Goal: Information Seeking & Learning: Learn about a topic

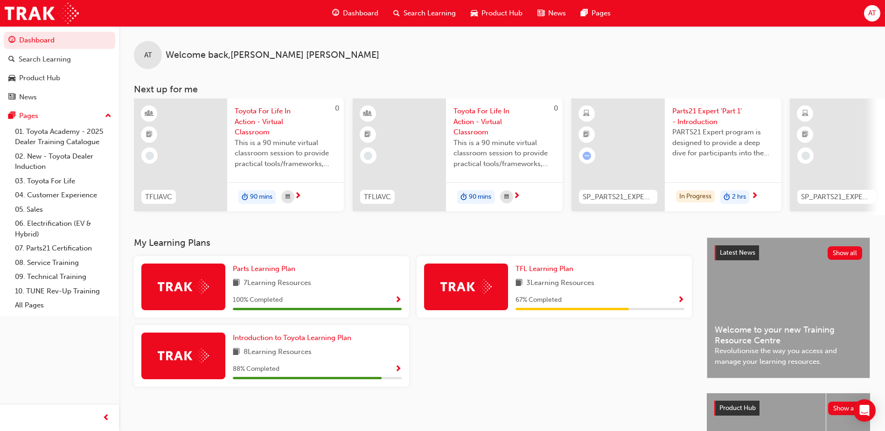
click at [699, 112] on span "Parts21 Expert 'Part 1' - Introduction" at bounding box center [723, 116] width 102 height 21
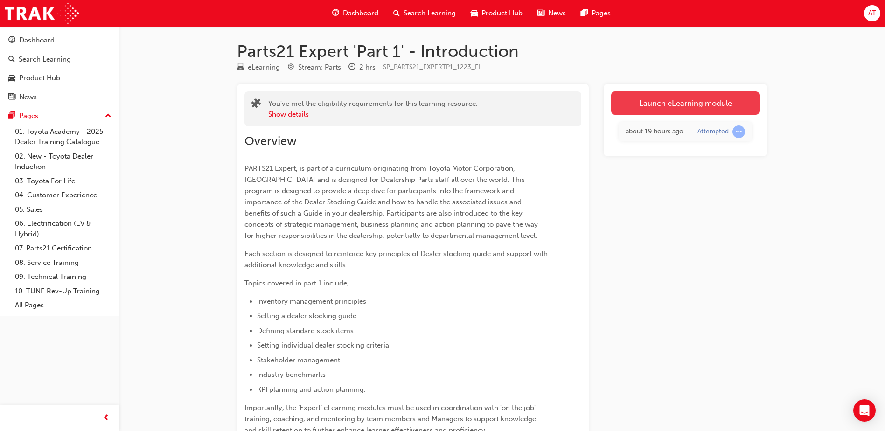
click at [664, 107] on link "Launch eLearning module" at bounding box center [685, 102] width 148 height 23
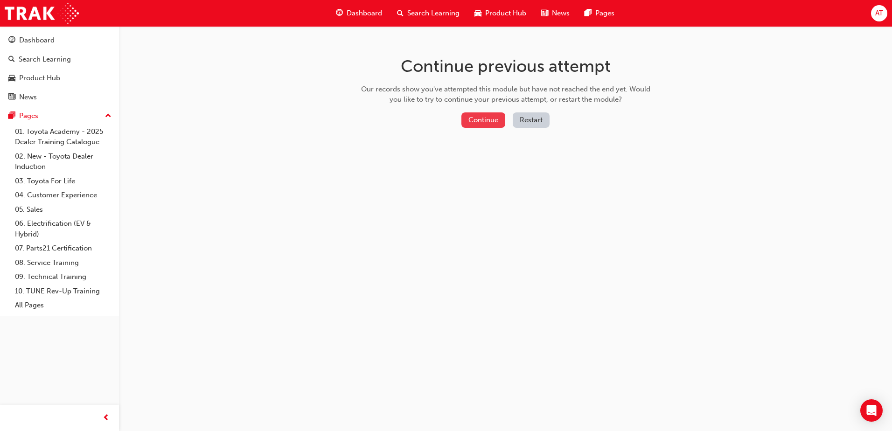
click at [490, 121] on button "Continue" at bounding box center [483, 119] width 44 height 15
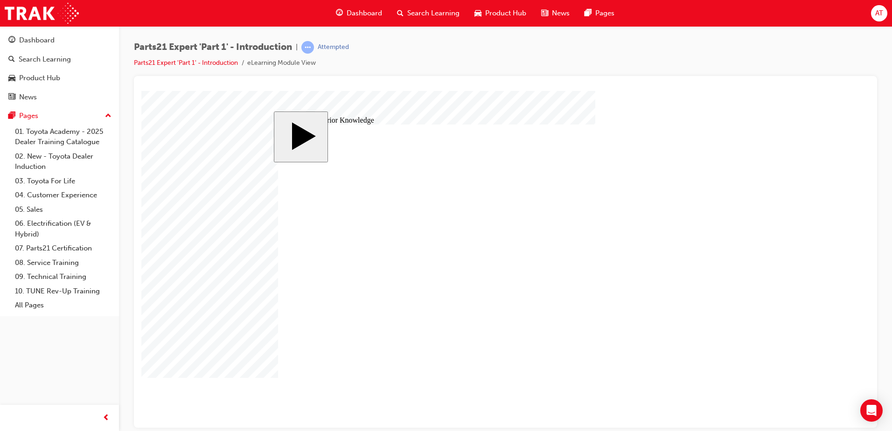
click at [857, 150] on body "slide: Activate Prior Knowledge Rectangle Rectangle 1 Are you sure you want to …" at bounding box center [505, 258] width 728 height 337
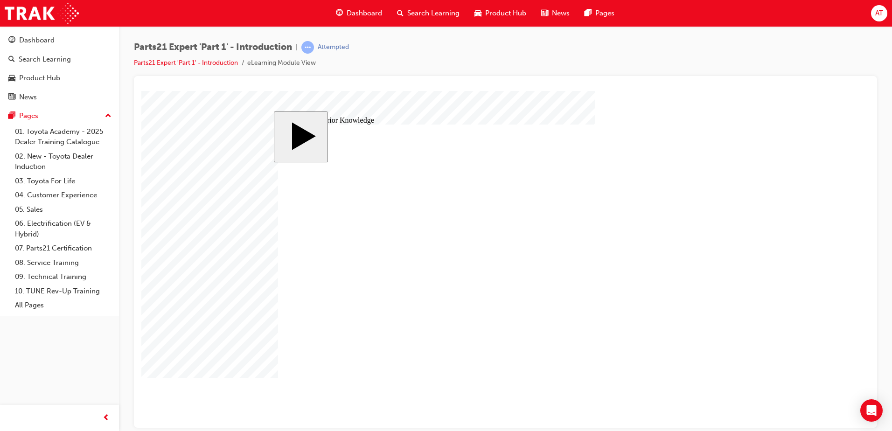
click at [191, 257] on body "slide: Activate Prior Knowledge MENU Rectangle 6 HELP Rectangle 6 EXIT Rectangl…" at bounding box center [505, 258] width 728 height 337
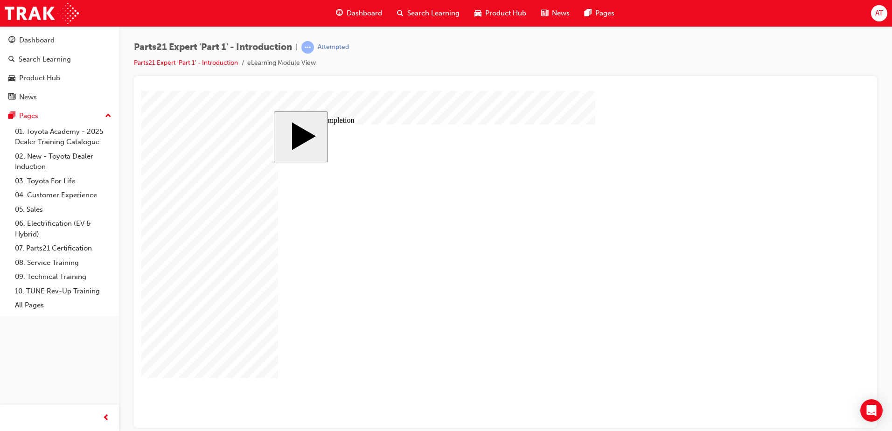
click at [198, 335] on body "slide: Activate Prior Knowledge MENU Rectangle 6 HELP Rectangle 6 EXIT Rectangl…" at bounding box center [505, 258] width 728 height 337
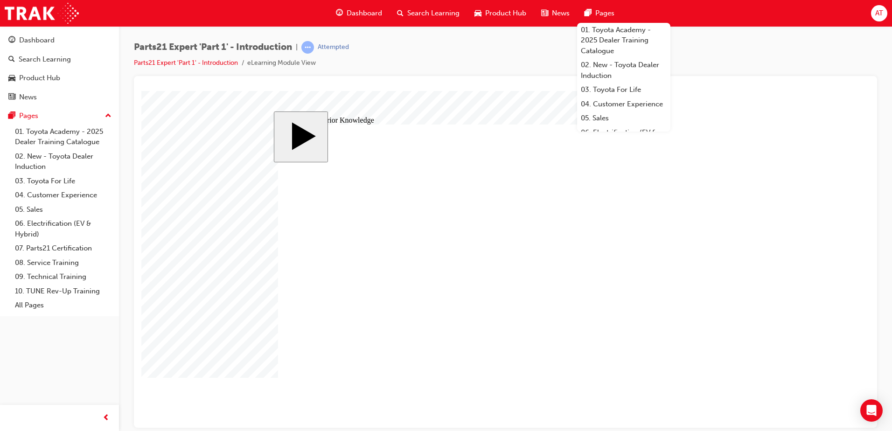
click at [205, 196] on body "slide: Activate Prior Knowledge MENU Rectangle 6 HELP Rectangle 6 EXIT Rectangl…" at bounding box center [505, 258] width 728 height 337
click at [749, 105] on body "slide: Parts 21 MENU Rectangle 6 HELP Rectangle 6 EXIT Rectangle 6 Inventory Gu…" at bounding box center [505, 258] width 728 height 337
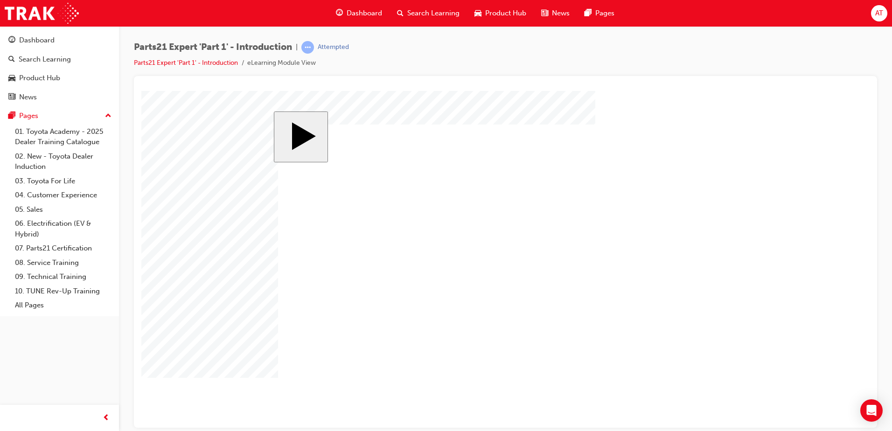
click at [229, 231] on body "slide: Parts 21 MENU Rectangle 6 HELP Rectangle 6 EXIT Rectangle 6 Inventory Gu…" at bounding box center [505, 258] width 728 height 337
drag, startPoint x: 199, startPoint y: 307, endPoint x: 212, endPoint y: 297, distance: 16.6
click at [199, 307] on body "slide: Parts 21 MENU Rectangle 6 HELP Rectangle 6 EXIT Rectangle 6 Inventory Gu…" at bounding box center [505, 258] width 728 height 337
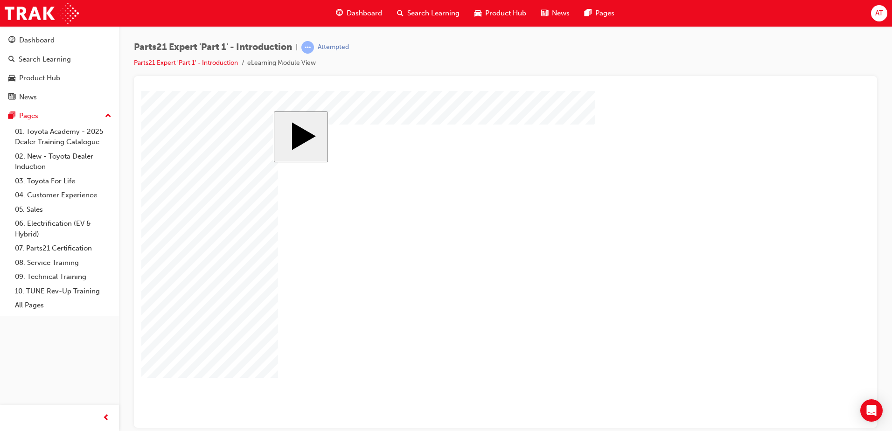
click at [192, 272] on body "slide: Parts 21 TMCA can supply any parts in their inventory at stable supply l…" at bounding box center [505, 258] width 728 height 337
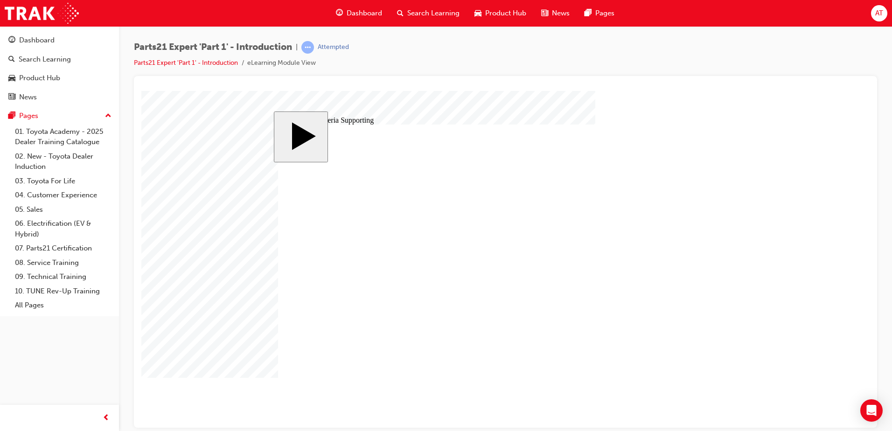
click at [196, 204] on body "slide: 9 Key Criteria Supporting MENU Rectangle 6 HELP Rectangle 6 EXIT Rectang…" at bounding box center [505, 258] width 728 height 337
click at [278, 264] on div "slide: Course Completion MENU Rectangle 6 HELP Rectangle 6 EXIT Rectangle 6 Inv…" at bounding box center [505, 259] width 463 height 296
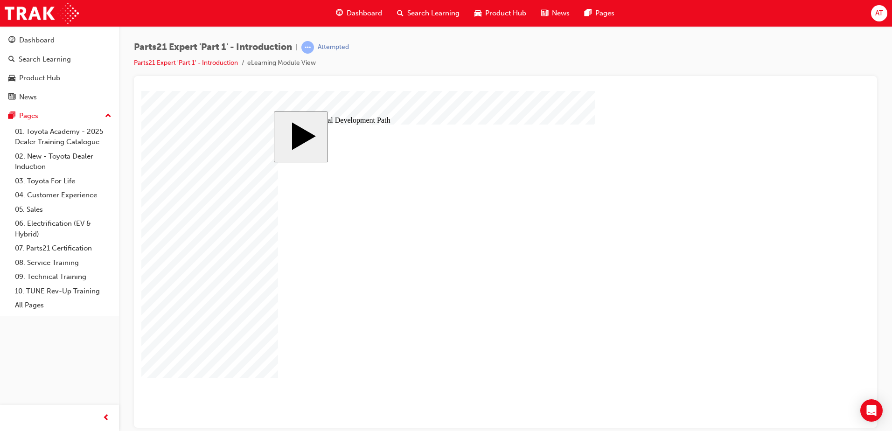
click at [199, 301] on body "slide: Professional Development Path Rectangle 1 Parts for general repairs and …" at bounding box center [505, 258] width 728 height 337
click at [745, 367] on body "slide: Professional Development Path Rectangle 1 Parts for general repairs and …" at bounding box center [505, 258] width 728 height 337
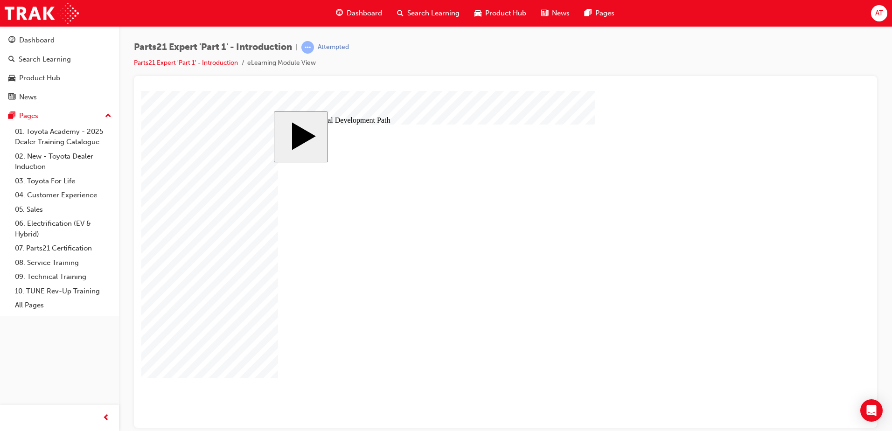
click at [781, 352] on body "slide: Activate Prior Knowledge MENU Rectangle 6 HELP Rectangle 6 EXIT Rectangl…" at bounding box center [505, 258] width 728 height 337
click at [192, 244] on body "slide: Activate Prior Knowledge MENU Rectangle 6 HELP Rectangle 6 EXIT Rectangl…" at bounding box center [505, 258] width 728 height 337
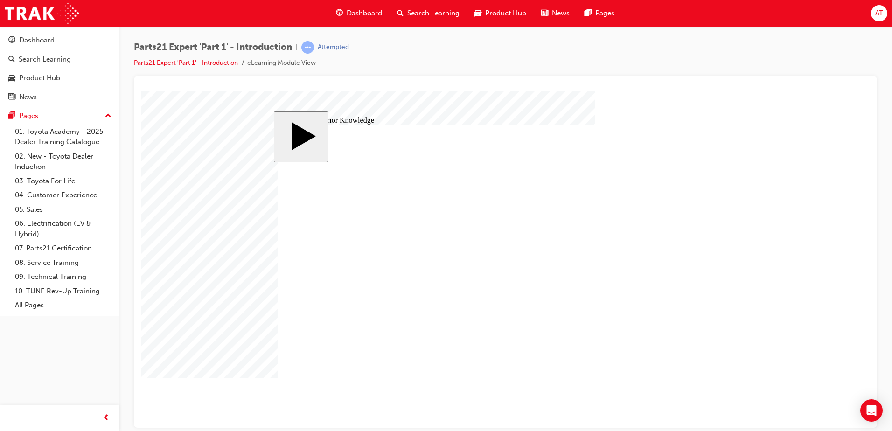
drag, startPoint x: 170, startPoint y: 321, endPoint x: 171, endPoint y: 326, distance: 4.7
click at [170, 321] on body "slide: Activate Prior Knowledge Rectangle 1 Maintenance parts and light repair …" at bounding box center [505, 258] width 728 height 337
click at [173, 338] on body "slide: Activate Prior Knowledge Rectangle 1 Parts for heavy repair should be su…" at bounding box center [505, 258] width 728 height 337
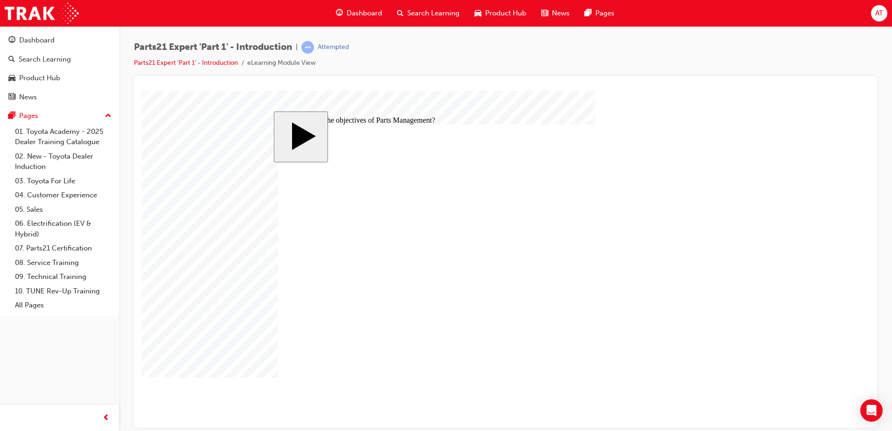
radio input "true"
checkbox input "true"
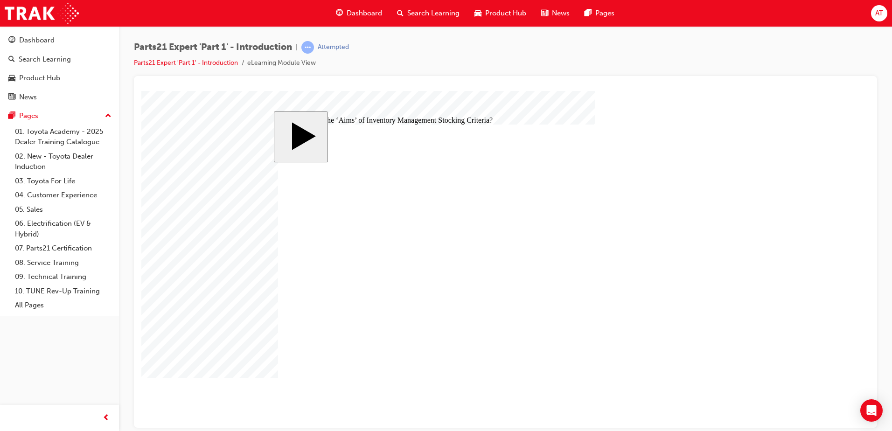
checkbox input "true"
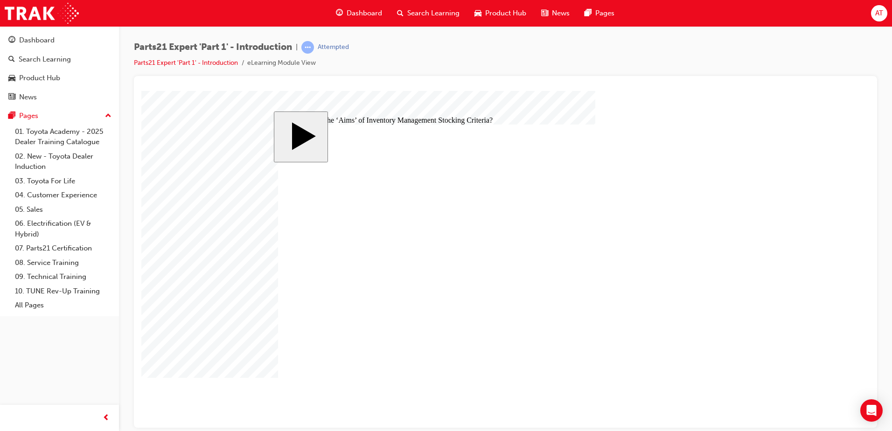
checkbox input "true"
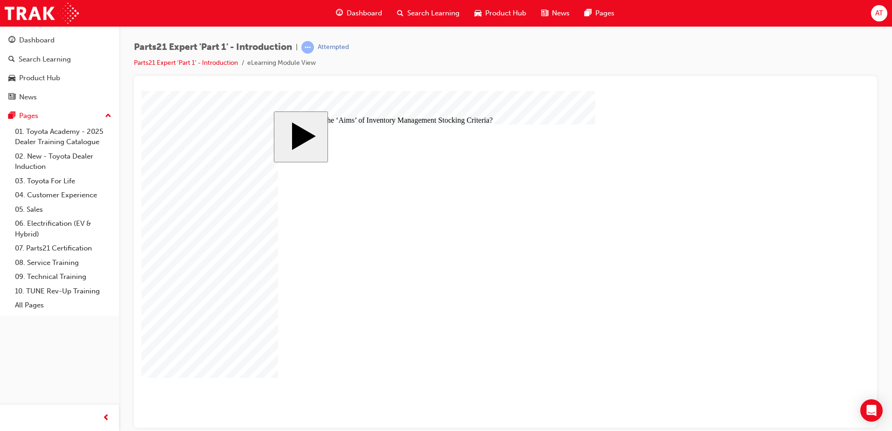
checkbox input "false"
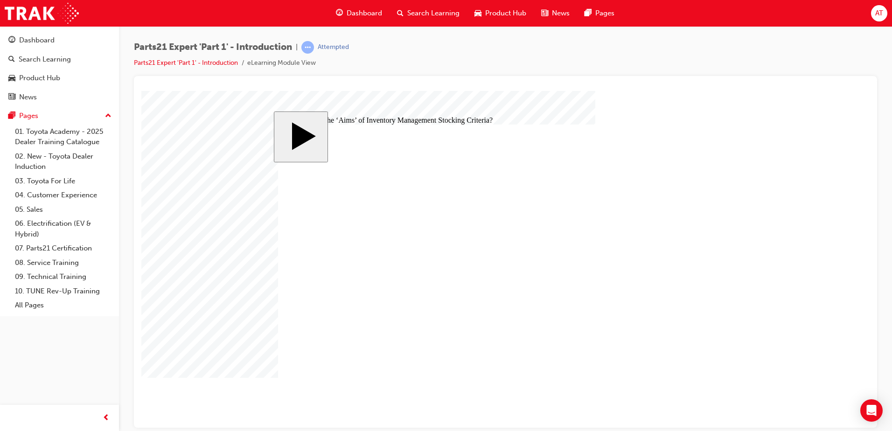
checkbox input "false"
checkbox input "true"
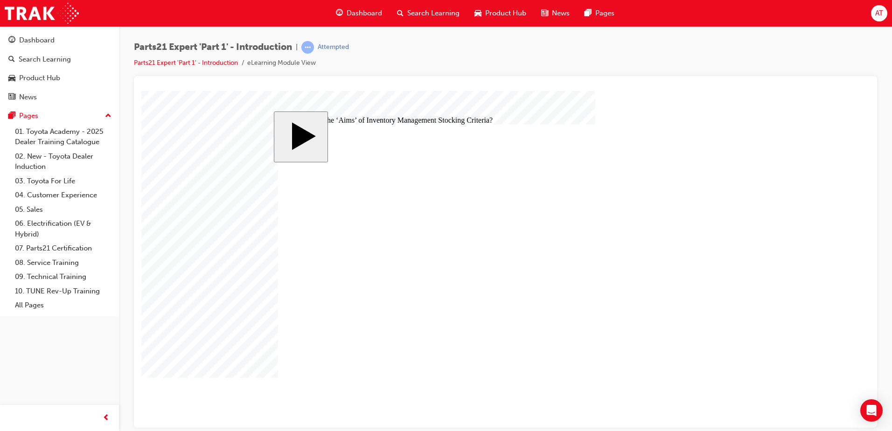
drag, startPoint x: 296, startPoint y: 226, endPoint x: 298, endPoint y: 218, distance: 8.3
checkbox input "true"
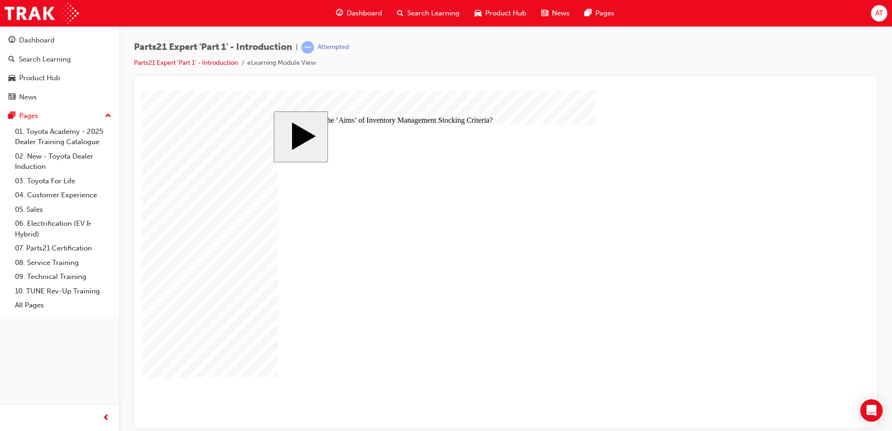
checkbox input "false"
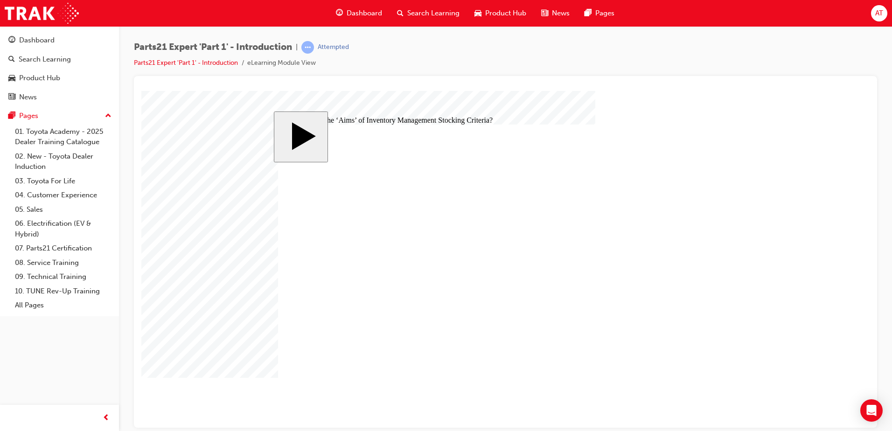
drag, startPoint x: 522, startPoint y: 291, endPoint x: 514, endPoint y: 285, distance: 10.4
checkbox input "false"
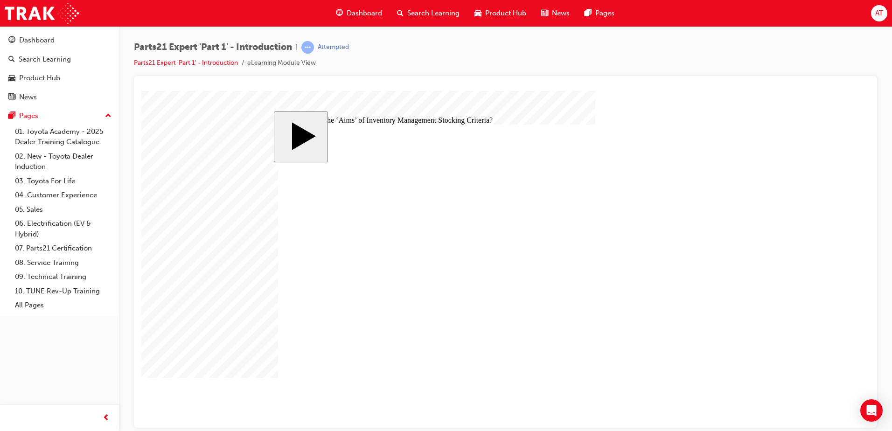
checkbox input "false"
checkbox input "true"
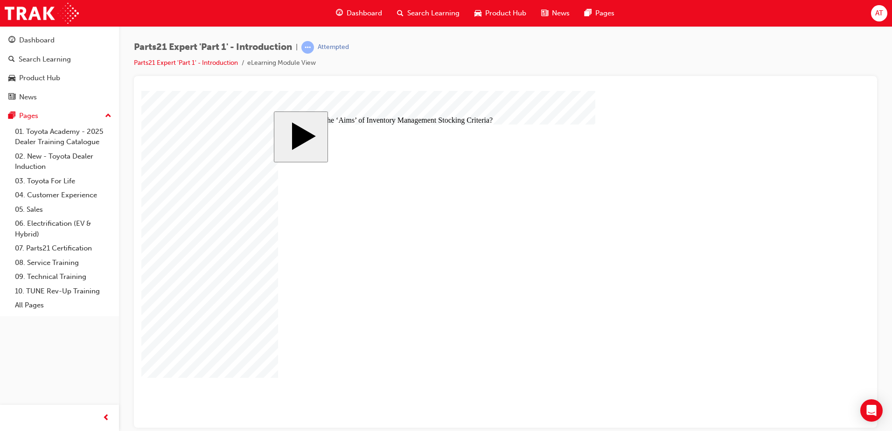
checkbox input "true"
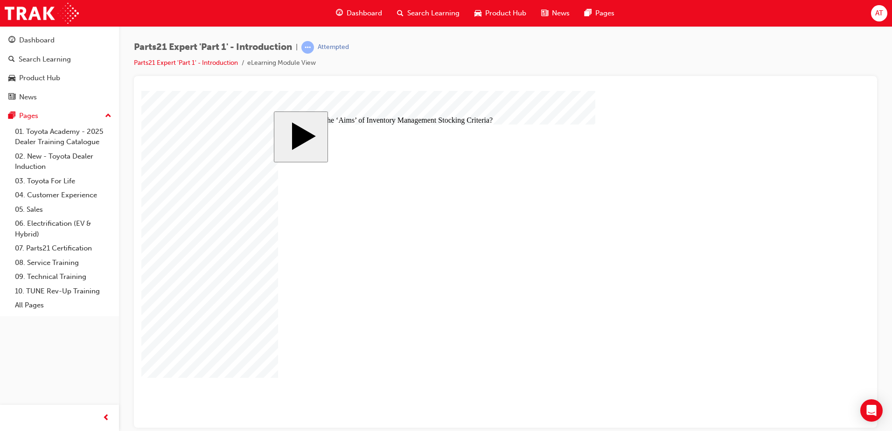
radio input "true"
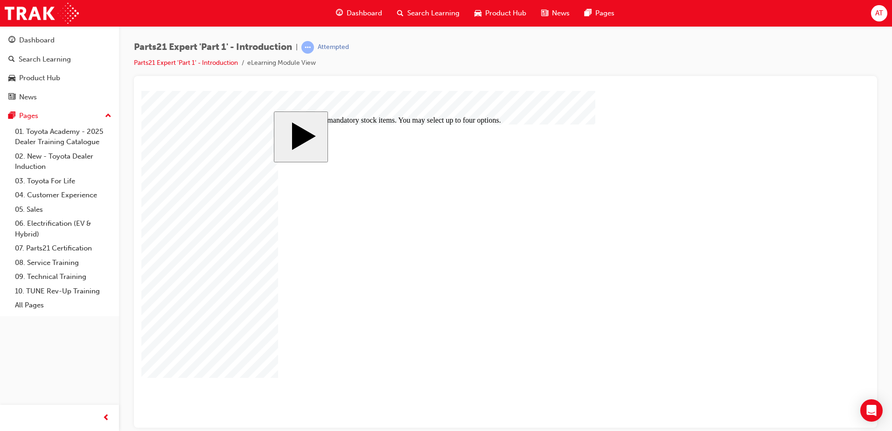
checkbox input "true"
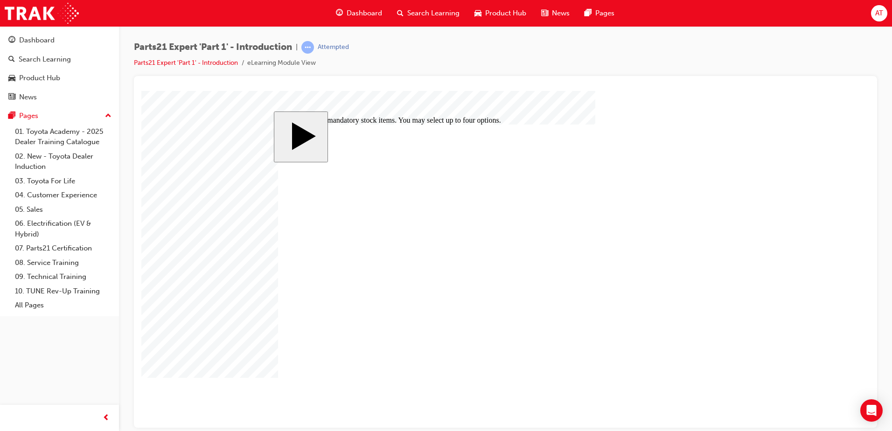
checkbox input "true"
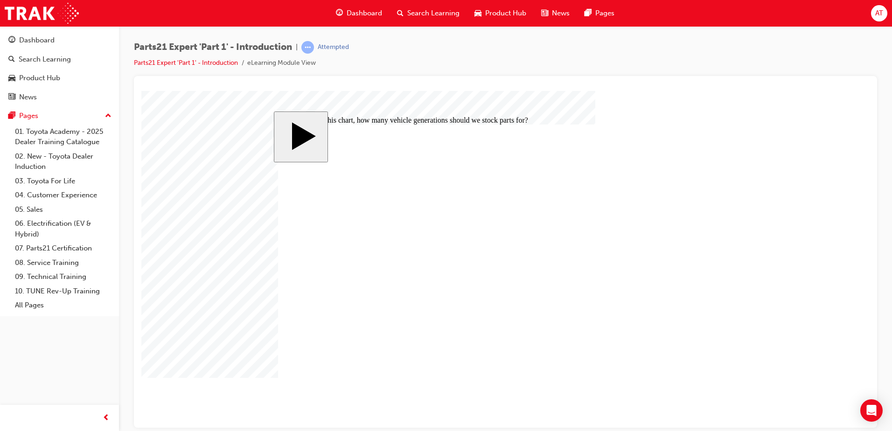
radio input "true"
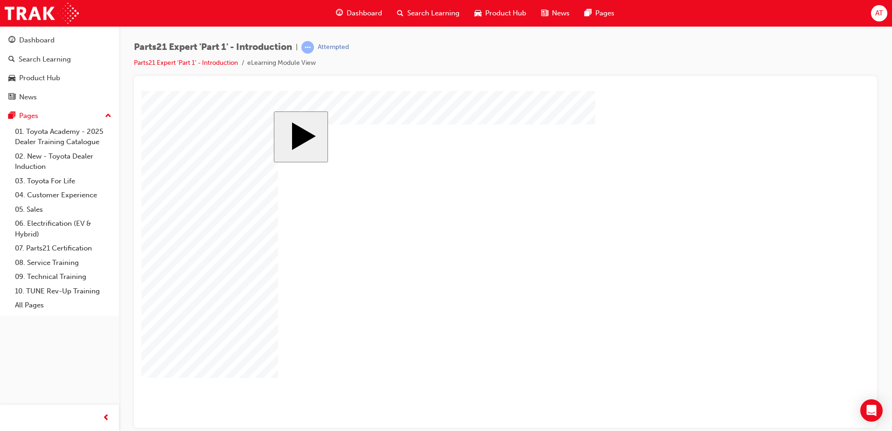
click at [742, 369] on body "slide: Activate Prior Knowledge MENU Rectangle 6 HELP Rectangle 6 EXIT Rectangl…" at bounding box center [505, 258] width 728 height 337
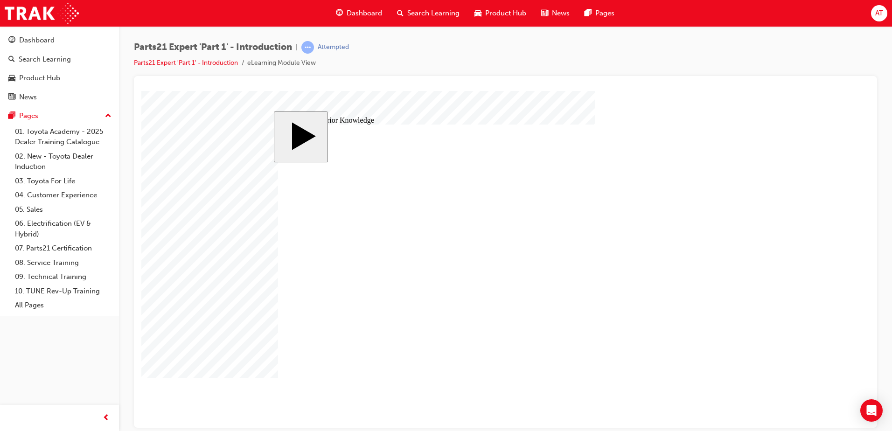
click at [240, 361] on body "slide: Activate Prior Knowledge MENU Rectangle 6 HELP Rectangle 6 EXIT Rectangl…" at bounding box center [505, 258] width 728 height 337
click at [202, 398] on body "slide: Activate Prior Knowledge MENU Rectangle 6 HELP Rectangle 6 EXIT Rectangl…" at bounding box center [505, 258] width 728 height 337
click at [163, 304] on body "slide: Parts 21 MENU Rectangle 6 HELP Rectangle 6 EXIT Rectangle 6 Setting a De…" at bounding box center [505, 258] width 728 height 337
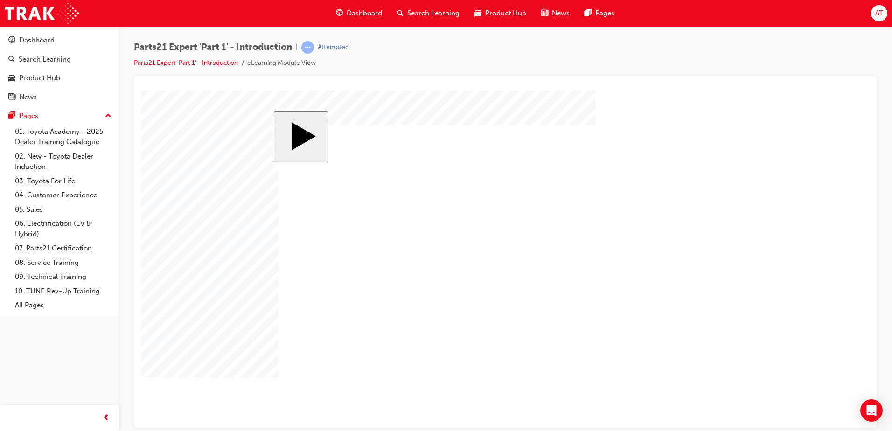
click at [211, 343] on body "slide: Parts 21 MENU Rectangle 6 HELP Rectangle 6 EXIT Rectangle 6 Setting a De…" at bounding box center [505, 258] width 728 height 337
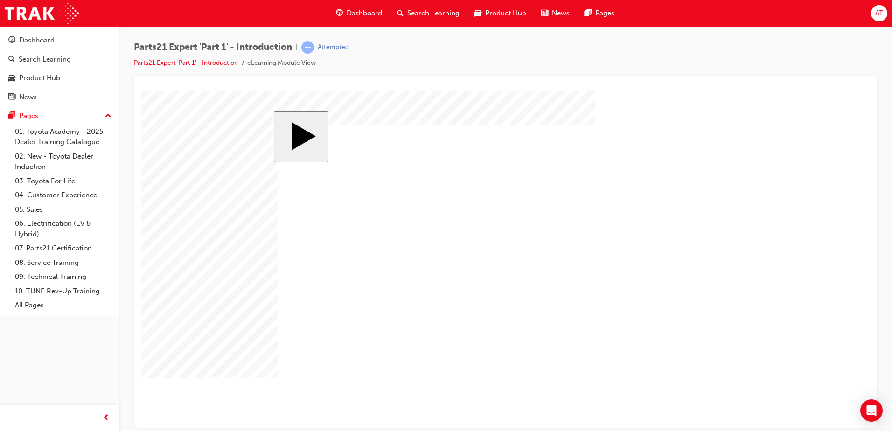
click at [251, 344] on body "slide: Parts 21 MENU Rectangle 6 HELP Rectangle 6 EXIT Rectangle 6 Setting a De…" at bounding box center [505, 258] width 728 height 337
click at [235, 367] on body "slide: Parts 21 MENU Rectangle 6 HELP Rectangle 6 EXIT Rectangle 6 Setting a De…" at bounding box center [505, 258] width 728 height 337
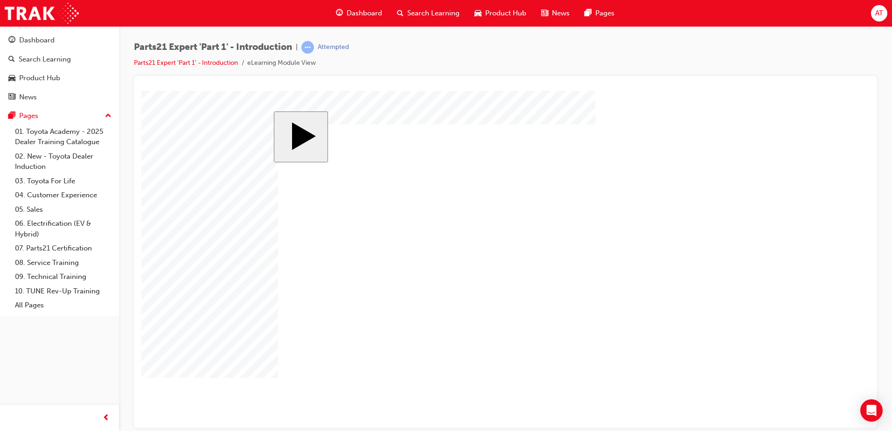
click at [177, 364] on body "slide: Professional Development Path MENU Rectangle 6 HELP Rectangle 6 EXIT Rec…" at bounding box center [505, 258] width 728 height 337
click at [742, 334] on body "slide: 9 Key Criteria Supporting MENU Rectangle 6 HELP Rectangle 6 EXIT Rectang…" at bounding box center [505, 258] width 728 height 337
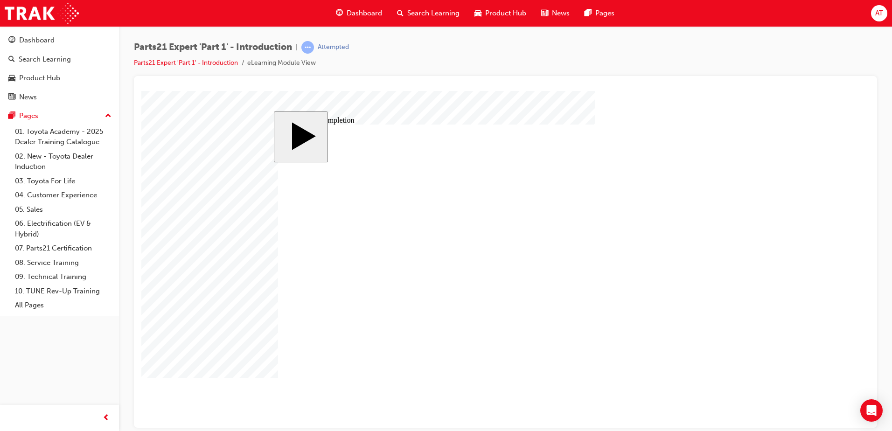
click at [734, 332] on div "slide: Course Completion MENU Rectangle 6 HELP Rectangle 6 EXIT Rectangle 6 Set…" at bounding box center [505, 259] width 463 height 296
click at [776, 300] on body "slide: Course Completion MENU Rectangle 6 HELP Rectangle 6 EXIT Rectangle 6 Set…" at bounding box center [505, 258] width 728 height 337
